Goal: Information Seeking & Learning: Learn about a topic

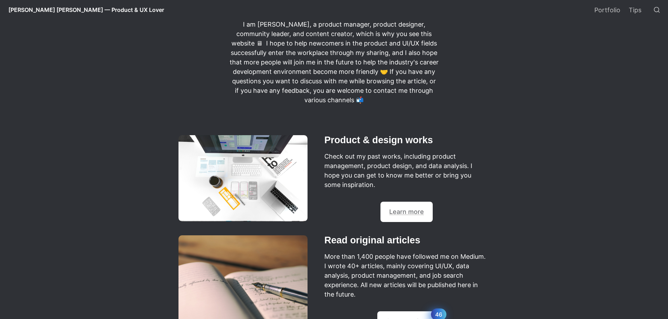
scroll to position [279, 0]
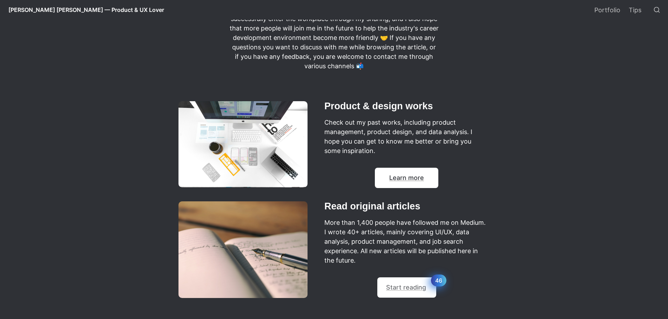
click at [408, 179] on link "Learn more" at bounding box center [406, 177] width 35 height 7
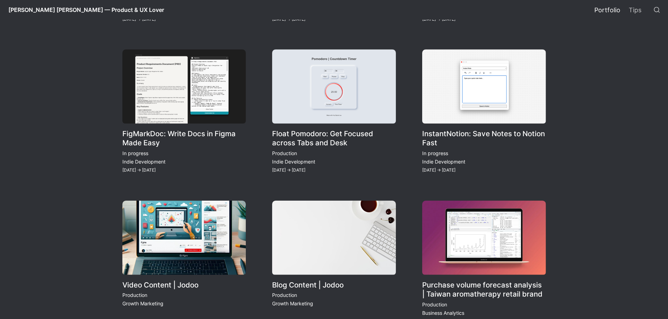
scroll to position [806, 0]
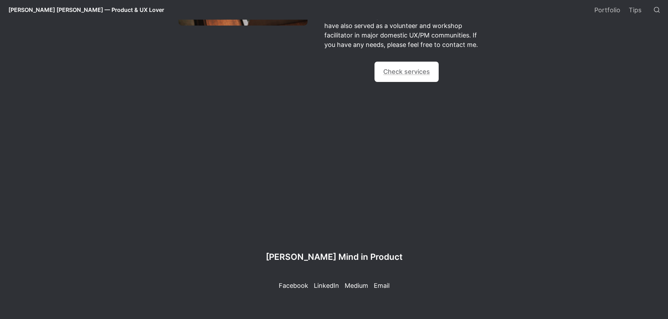
scroll to position [279, 0]
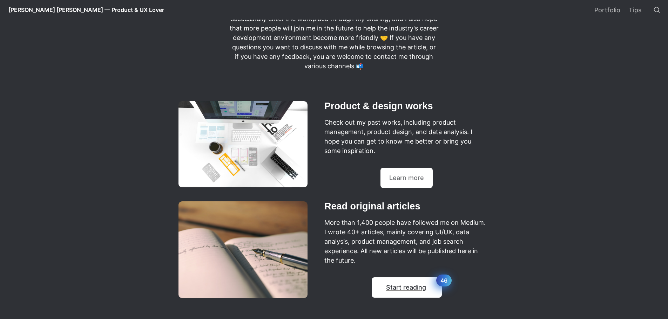
click at [403, 287] on link "Start reading" at bounding box center [406, 287] width 40 height 7
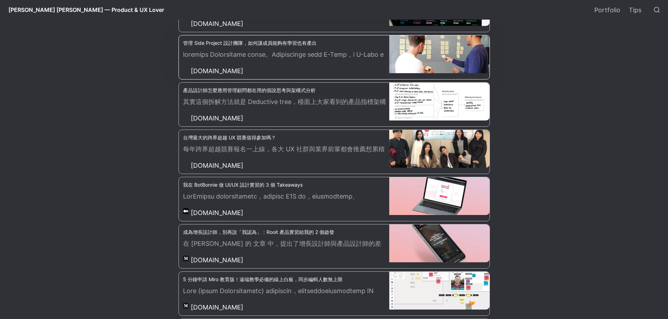
scroll to position [1577, 0]
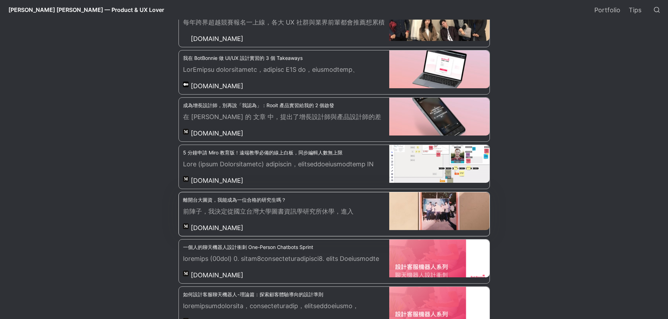
click at [253, 214] on p "前陣子，我決定從國立台灣大學圖書資訊學研究所休學，進入[GEOGRAPHIC_DATA]服務科學研究所就讀。在去年 10 月我再次申請了研究所，並順利錄取清大…" at bounding box center [286, 212] width 206 height 11
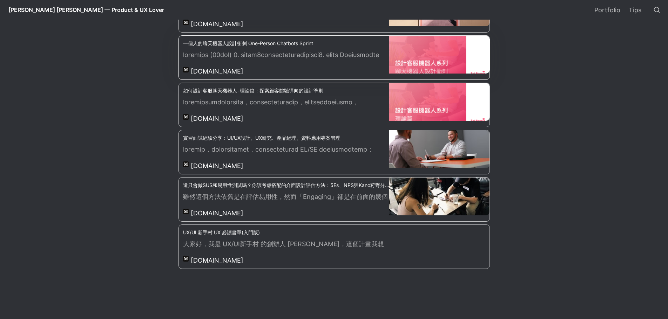
scroll to position [1787, 0]
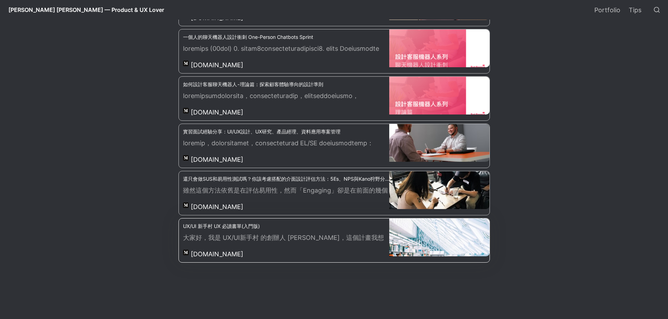
click at [266, 238] on p "大家好，我是 UX/UI新手村 的創辦人 [PERSON_NAME]，這個計畫我想了很久要寫多少書，以及要怎麼分類這些書，最後我決定依入門到進階分兩部分各5~…" at bounding box center [286, 238] width 206 height 11
